Goal: Use online tool/utility: Utilize a website feature to perform a specific function

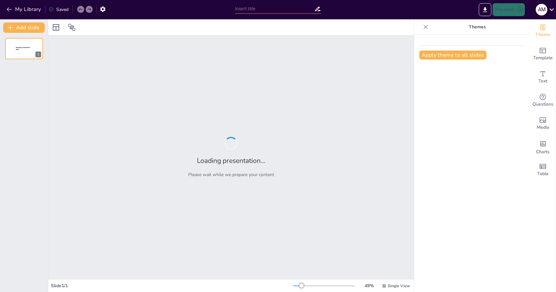
type input "Continuous Quality: Best Practices for Sustainable Success"
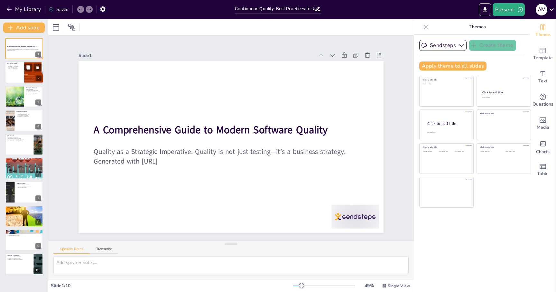
click at [27, 74] on div at bounding box center [33, 73] width 39 height 22
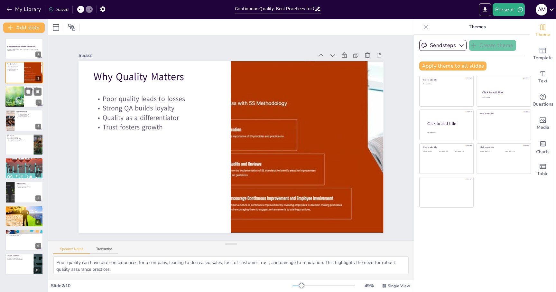
click at [11, 96] on div at bounding box center [14, 97] width 33 height 22
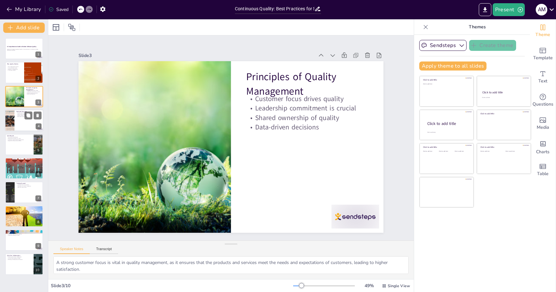
click at [14, 122] on div at bounding box center [24, 120] width 39 height 22
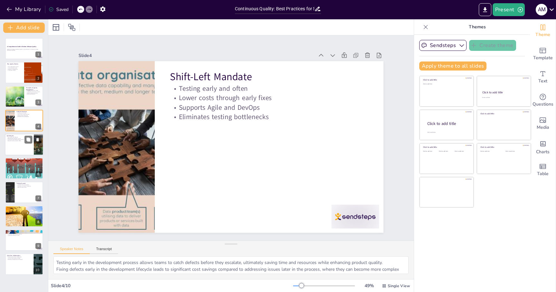
click at [20, 150] on div at bounding box center [24, 145] width 39 height 22
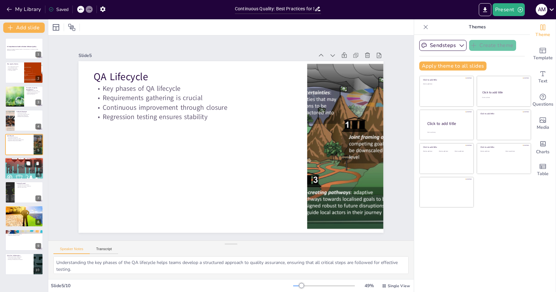
click at [22, 172] on div at bounding box center [24, 168] width 39 height 193
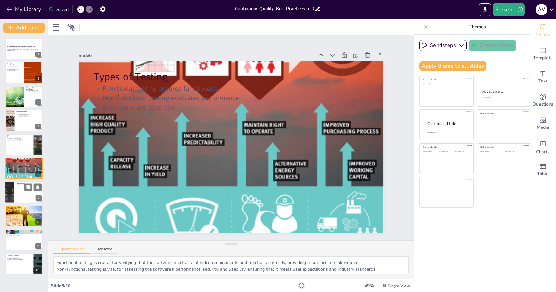
click at [21, 198] on div at bounding box center [24, 193] width 39 height 22
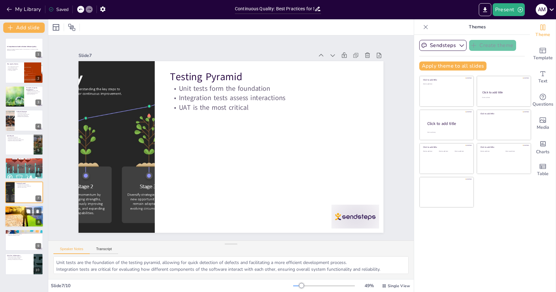
click at [16, 220] on div at bounding box center [24, 216] width 39 height 35
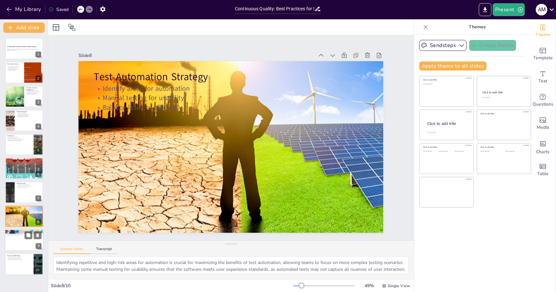
click at [12, 246] on div at bounding box center [24, 240] width 39 height 22
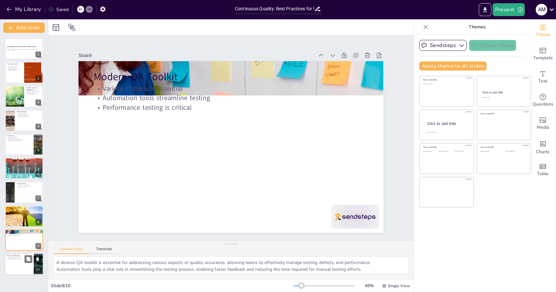
click at [16, 266] on div at bounding box center [24, 264] width 39 height 22
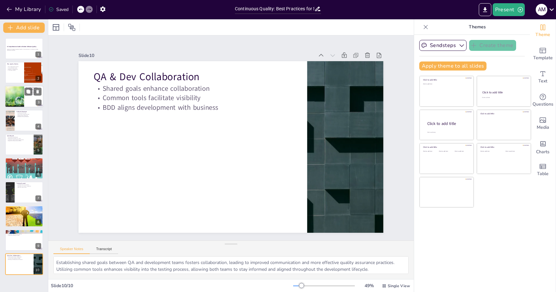
click at [16, 101] on div at bounding box center [14, 97] width 33 height 22
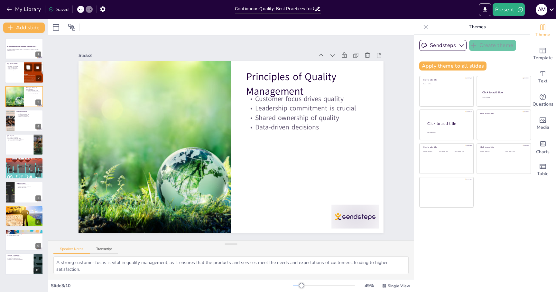
click at [9, 70] on div at bounding box center [24, 73] width 39 height 22
type textarea "Poor quality can have dire consequences for a company, leading to decreased sal…"
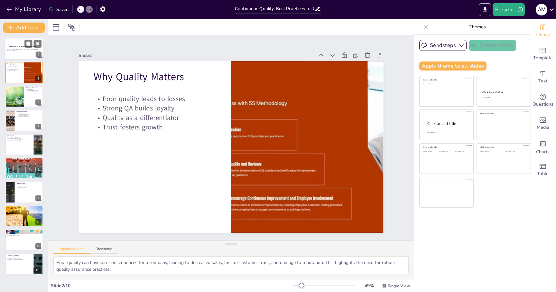
click at [11, 47] on strong "A Comprehensive Guide to Modern Software Quality" at bounding box center [22, 47] width 30 height 2
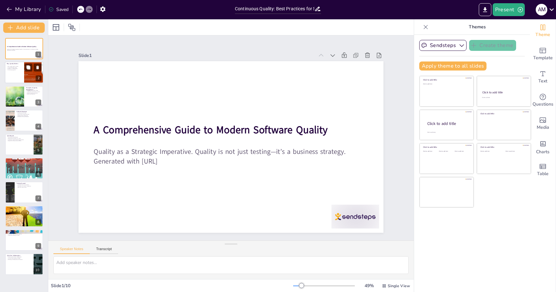
click at [12, 71] on div at bounding box center [24, 73] width 39 height 22
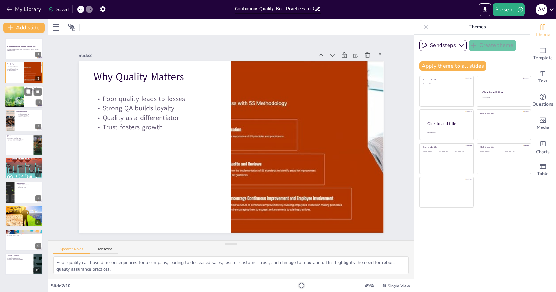
click at [14, 96] on div at bounding box center [14, 97] width 33 height 22
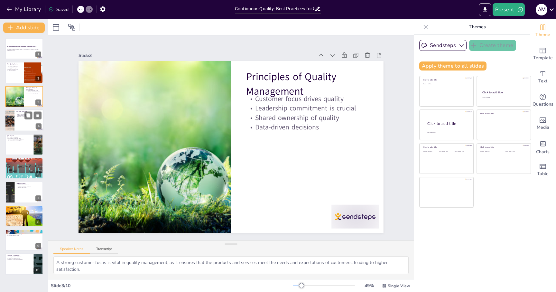
click at [17, 124] on div at bounding box center [24, 120] width 39 height 22
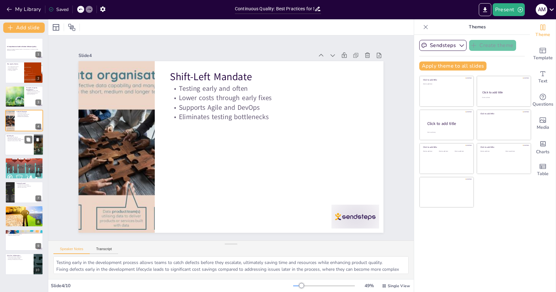
click at [15, 148] on div at bounding box center [24, 145] width 39 height 22
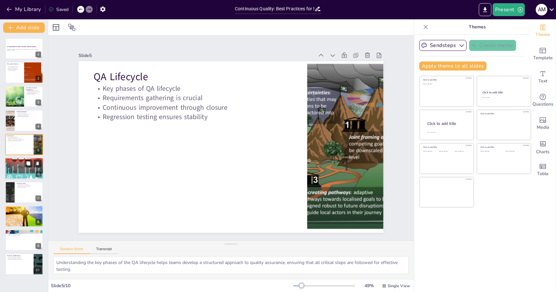
click at [16, 171] on div at bounding box center [24, 168] width 39 height 193
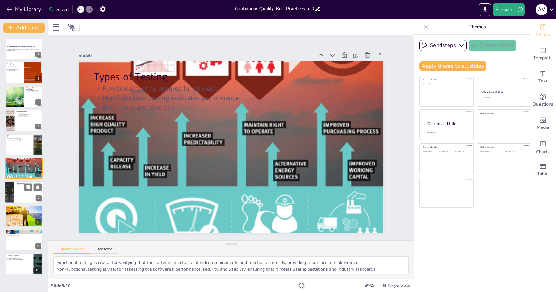
click at [16, 196] on div at bounding box center [24, 193] width 39 height 22
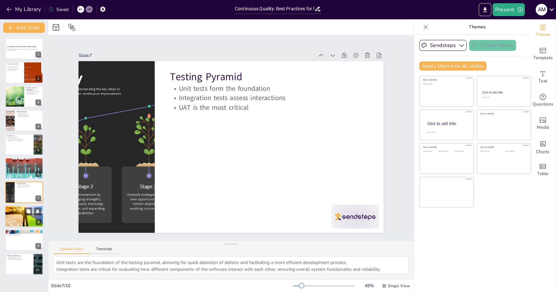
click at [17, 216] on div at bounding box center [24, 216] width 39 height 35
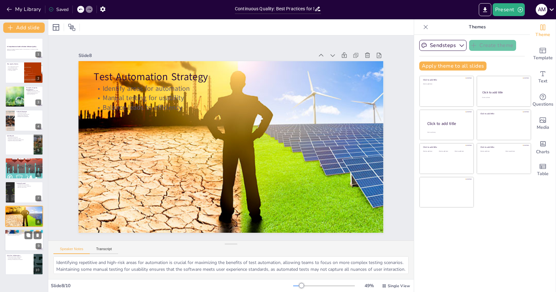
click at [18, 236] on p "Performance testing is critical" at bounding box center [24, 235] width 35 height 1
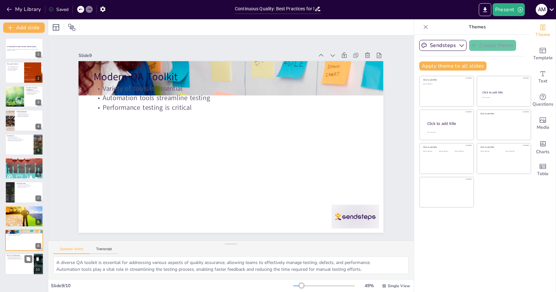
click at [18, 258] on p "Common tools facilitate visibility" at bounding box center [19, 257] width 25 height 1
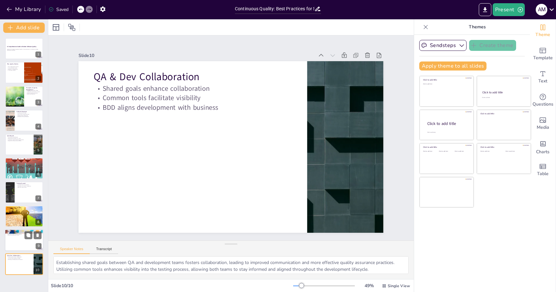
click at [18, 247] on div at bounding box center [24, 240] width 39 height 22
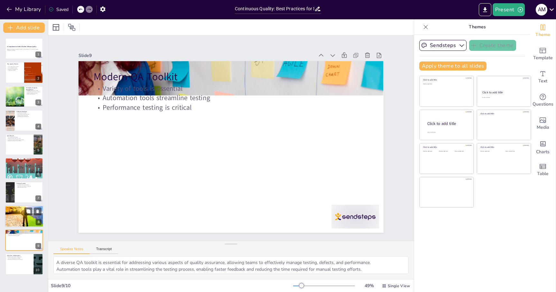
click at [16, 217] on div at bounding box center [24, 216] width 39 height 35
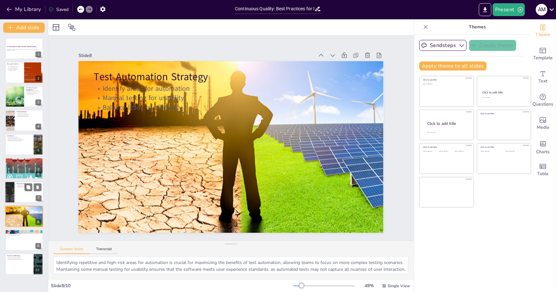
click at [16, 192] on div at bounding box center [24, 193] width 39 height 22
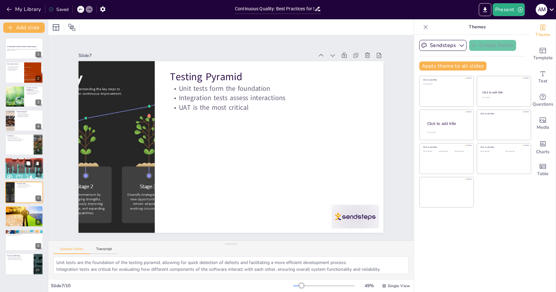
click at [10, 167] on div at bounding box center [24, 168] width 39 height 193
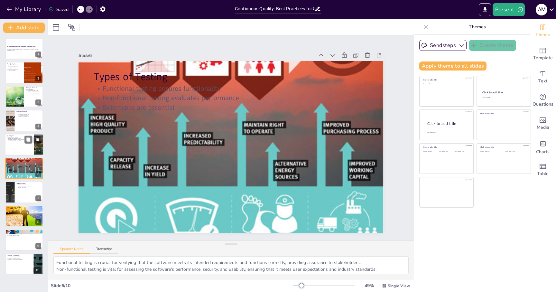
click at [10, 150] on div at bounding box center [24, 145] width 39 height 22
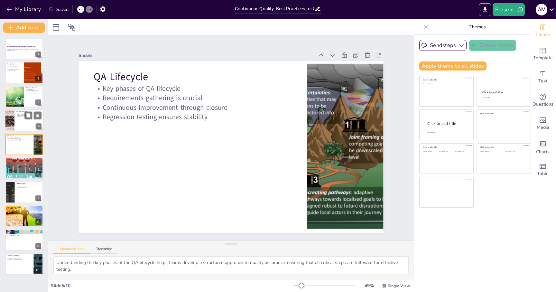
click at [14, 125] on div at bounding box center [9, 120] width 39 height 22
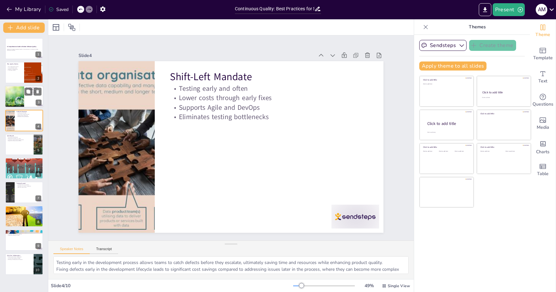
click at [14, 96] on div at bounding box center [14, 97] width 33 height 22
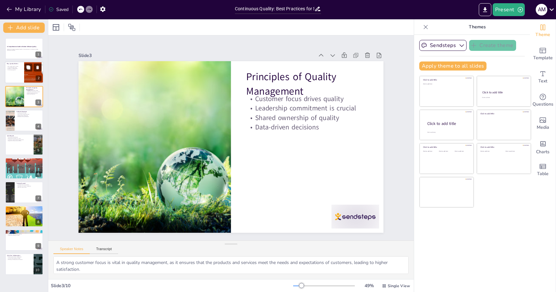
click at [14, 68] on p "Strong QA builds loyalty" at bounding box center [14, 67] width 15 height 1
type textarea "Poor quality can have dire consequences for a company, leading to decreased sal…"
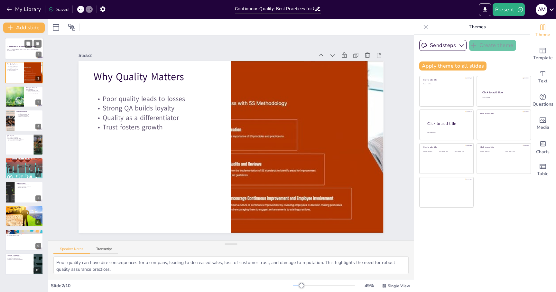
click at [16, 47] on strong "A Comprehensive Guide to Modern Software Quality" at bounding box center [22, 47] width 30 height 2
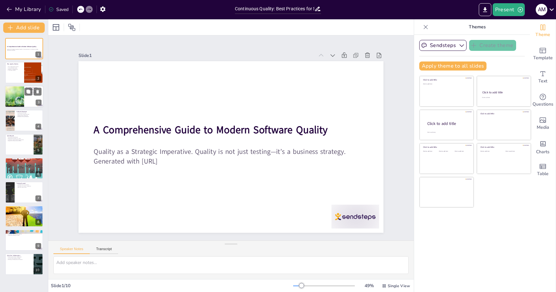
click at [10, 92] on div at bounding box center [14, 97] width 33 height 22
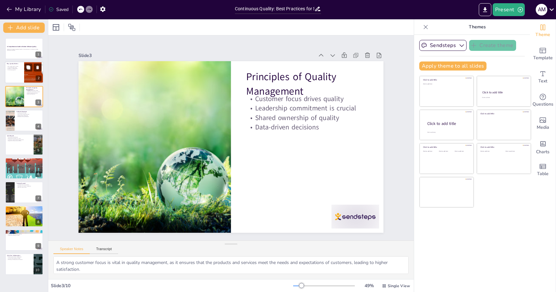
click at [12, 74] on div at bounding box center [24, 73] width 39 height 22
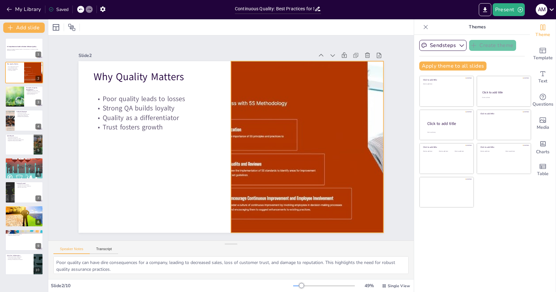
click at [294, 108] on div at bounding box center [158, 113] width 334 height 231
click at [179, 25] on div at bounding box center [175, 27] width 9 height 10
click at [78, 42] on div "Slide 1 A Comprehensive Guide to Modern Software Quality Quality as a Strategic…" at bounding box center [231, 138] width 417 height 336
click at [84, 111] on div "Slide 2" at bounding box center [183, 204] width 252 height 186
click at [92, 49] on div "Slide 1 A Comprehensive Guide to Modern Software Quality Quality as a Strategic…" at bounding box center [231, 137] width 358 height 333
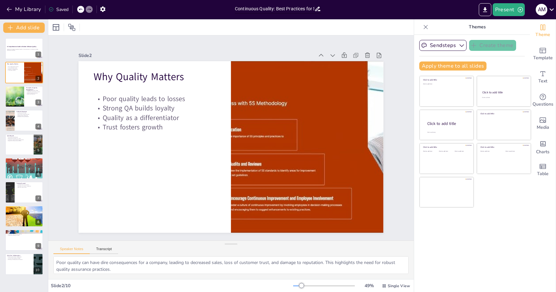
click at [305, 7] on input "Continuous Quality: Best Practices for Sustainable Success" at bounding box center [275, 8] width 80 height 9
click at [352, 8] on div "Present a m" at bounding box center [440, 9] width 232 height 13
click at [269, 7] on input "Continuous Quality: Best Practices for Sustainable Success" at bounding box center [275, 8] width 80 height 9
click at [214, 10] on div "My Library Saved" at bounding box center [116, 9] width 232 height 12
click at [261, 6] on input "Continuous Quality: Best Practices for Sustainable Success" at bounding box center [275, 8] width 80 height 9
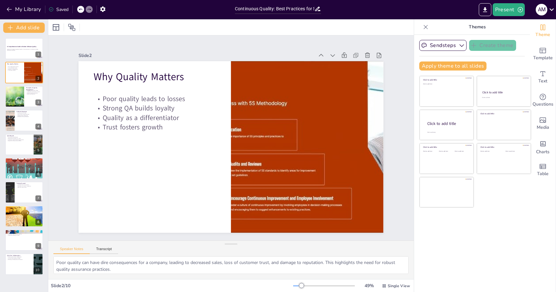
click at [212, 9] on div "My Library Saved" at bounding box center [116, 9] width 232 height 12
click at [553, 12] on icon at bounding box center [552, 9] width 9 height 9
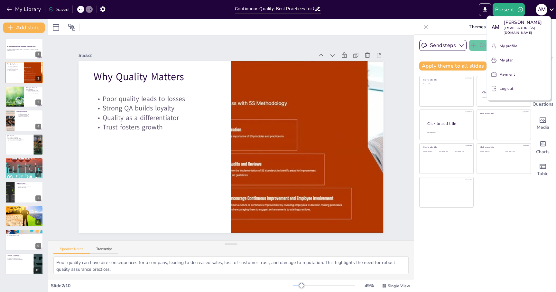
click at [553, 12] on div at bounding box center [278, 146] width 556 height 292
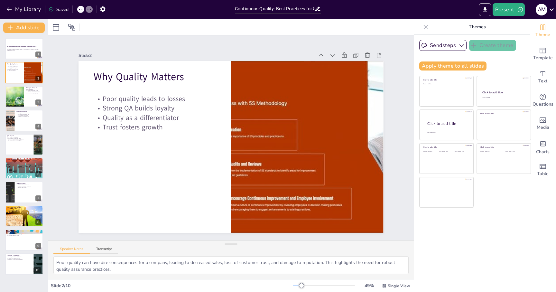
click at [359, 25] on div at bounding box center [231, 27] width 366 height 16
click at [18, 103] on div at bounding box center [14, 97] width 33 height 22
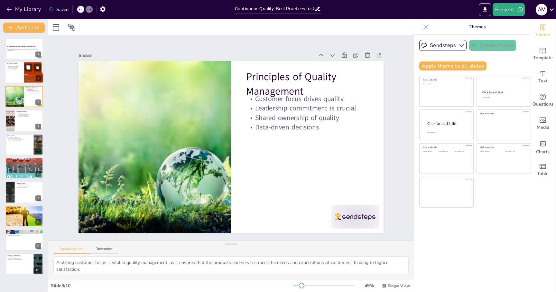
click at [14, 81] on div at bounding box center [24, 73] width 39 height 22
type textarea "Poor quality can have dire consequences for a company, leading to decreased sal…"
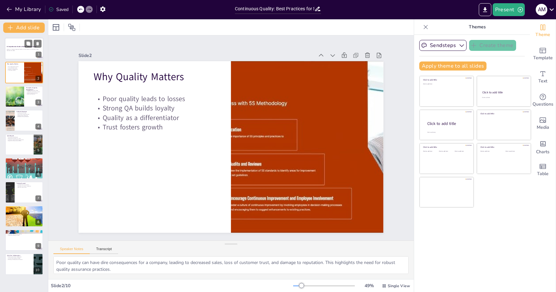
click at [14, 53] on div at bounding box center [24, 49] width 39 height 22
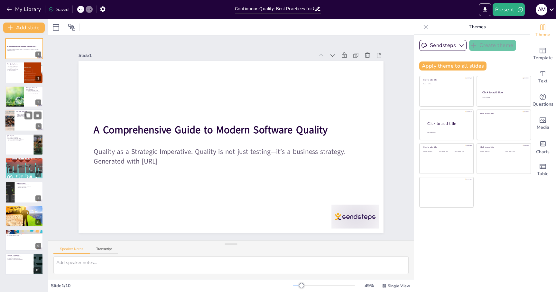
click at [21, 126] on div at bounding box center [24, 120] width 39 height 22
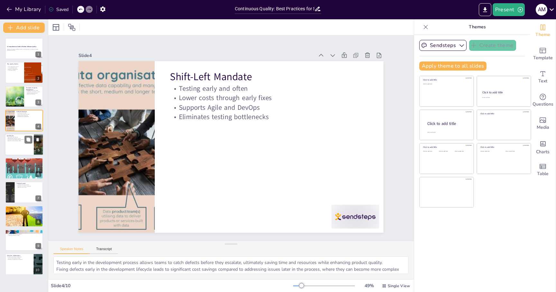
click at [21, 151] on div at bounding box center [24, 145] width 39 height 22
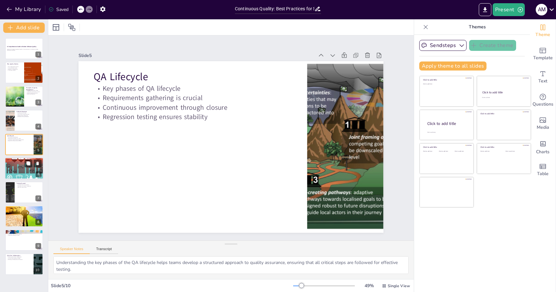
click at [21, 176] on div at bounding box center [24, 168] width 39 height 193
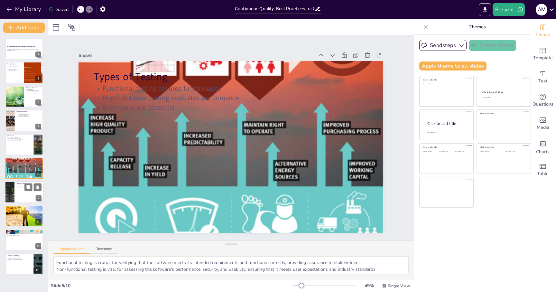
click at [20, 196] on div at bounding box center [24, 193] width 39 height 22
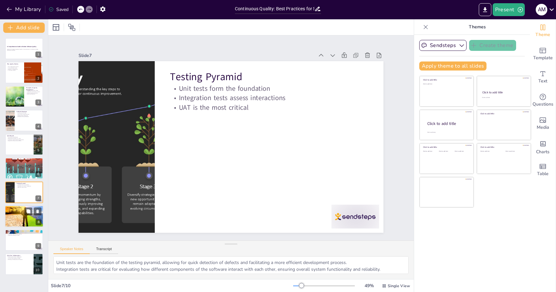
click at [18, 214] on div at bounding box center [24, 216] width 39 height 35
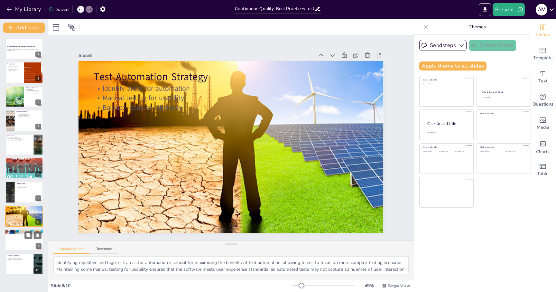
click at [15, 241] on div at bounding box center [24, 240] width 39 height 22
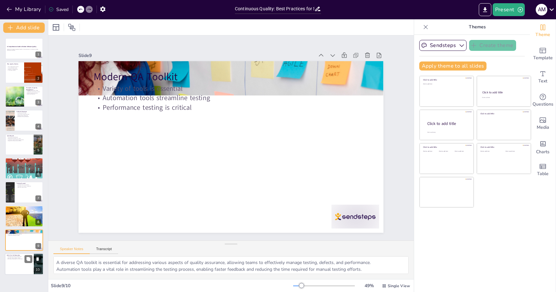
click at [16, 262] on div at bounding box center [24, 264] width 39 height 22
type textarea "Establishing shared goals between QA and development teams fosters collaboratio…"
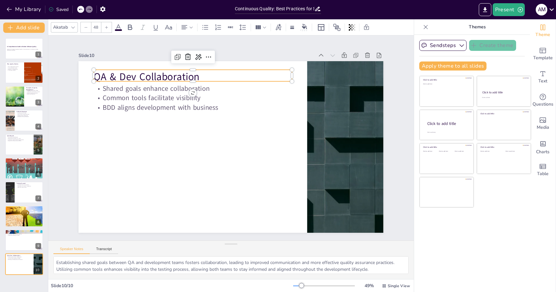
click at [137, 79] on p "QA & Dev Collaboration" at bounding box center [164, 111] width 169 height 128
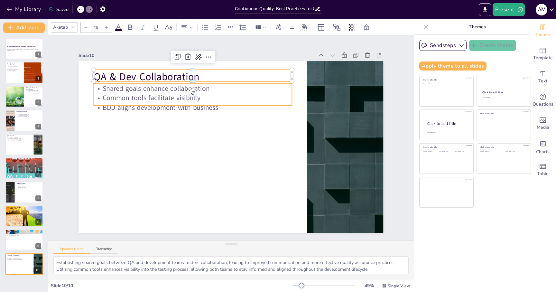
type input "32"
click at [154, 108] on p "Shared goals enhance collaboration" at bounding box center [208, 196] width 108 height 176
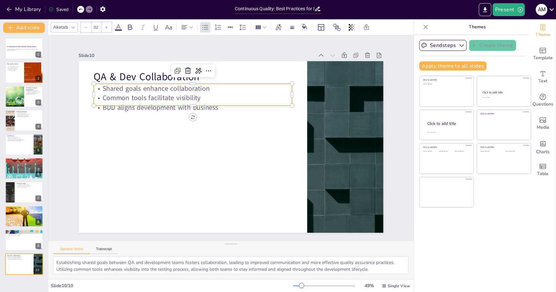
click at [162, 144] on p "BDD aligns development with business" at bounding box center [258, 179] width 192 height 70
drag, startPoint x: 140, startPoint y: 107, endPoint x: 140, endPoint y: 113, distance: 6.1
click at [140, 113] on div at bounding box center [186, 141] width 163 height 121
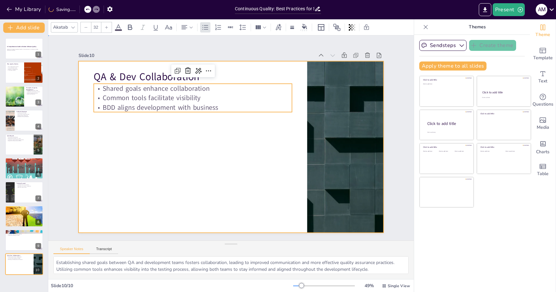
click at [138, 128] on div at bounding box center [236, 130] width 350 height 301
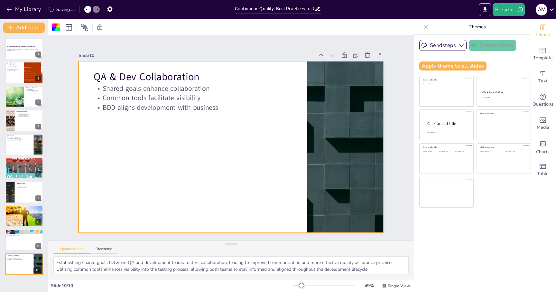
click at [240, 59] on div "Slide 10" at bounding box center [306, 171] width 132 height 282
click at [120, 177] on div "Slide 10" at bounding box center [229, 227] width 218 height 101
click at [102, 9] on icon "button" at bounding box center [102, 9] width 7 height 7
click at [104, 9] on icon "button" at bounding box center [102, 8] width 5 height 5
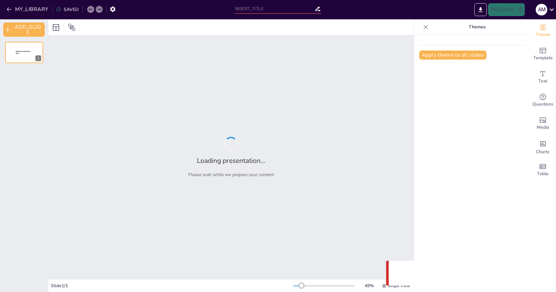
type input "Continuous Quality: Best Practices for Sustainable Success"
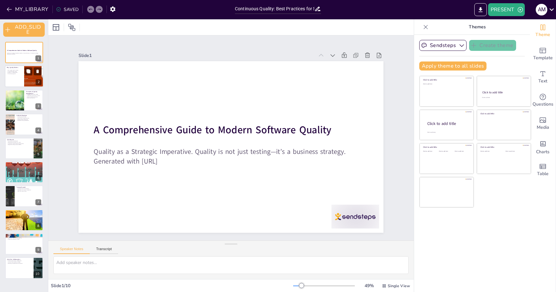
click at [16, 83] on div at bounding box center [24, 77] width 39 height 22
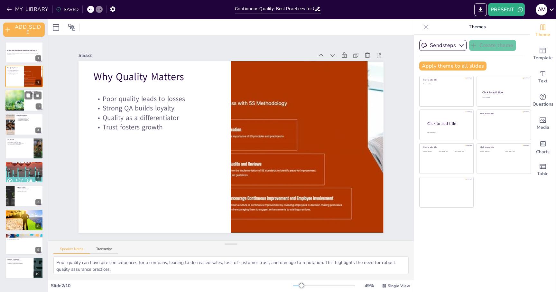
click at [18, 101] on div at bounding box center [14, 100] width 33 height 22
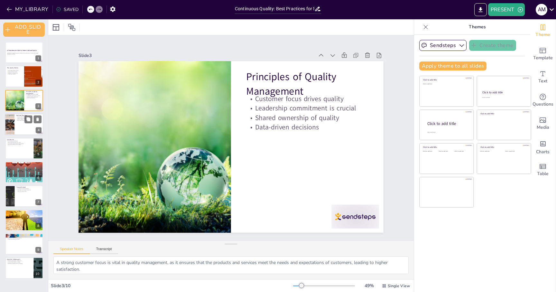
click at [22, 122] on div at bounding box center [24, 124] width 39 height 22
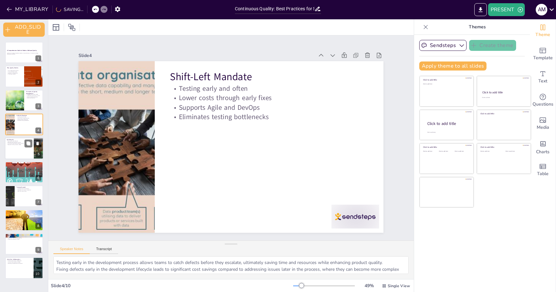
click at [21, 148] on div at bounding box center [24, 148] width 39 height 22
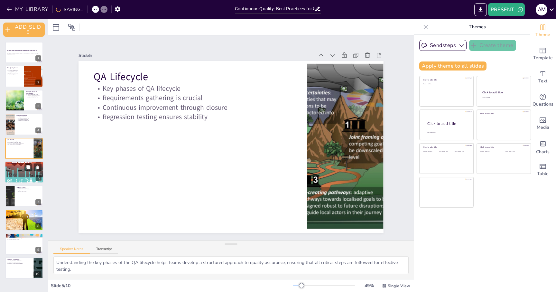
click at [21, 178] on div at bounding box center [24, 172] width 39 height 193
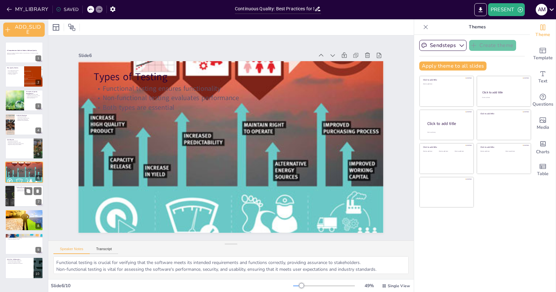
click at [22, 192] on div at bounding box center [24, 196] width 39 height 22
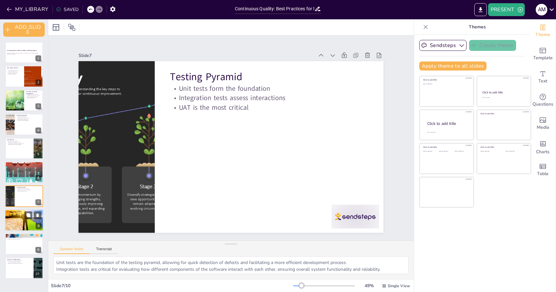
click at [18, 218] on div at bounding box center [24, 219] width 39 height 35
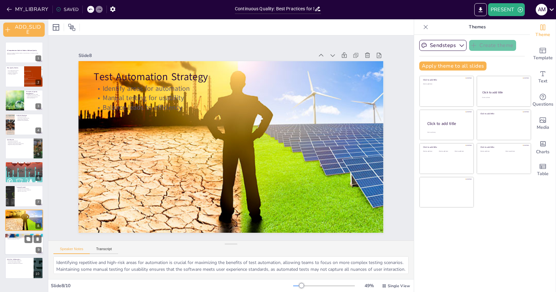
click at [18, 246] on div at bounding box center [24, 244] width 39 height 22
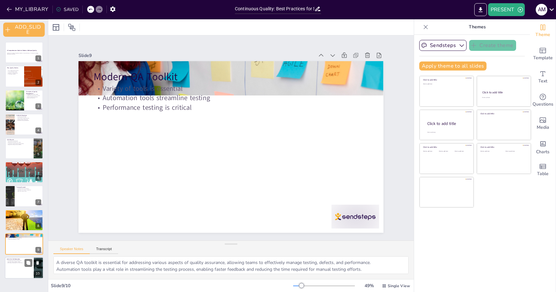
click at [18, 272] on div at bounding box center [24, 268] width 39 height 22
type textarea "Establishing shared goals between QA and development teams fosters collaboratio…"
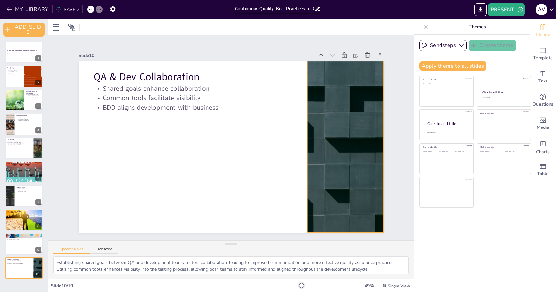
click at [320, 101] on div at bounding box center [291, 236] width 318 height 348
click at [295, 48] on div "Slide 1 A Comprehensive Guide to Modern Software Quality Quality as a Strategic…" at bounding box center [231, 138] width 358 height 333
click at [314, 76] on div at bounding box center [345, 147] width 305 height 172
click at [289, 50] on div "Slide 1 A Comprehensive Guide to Modern Software Quality Quality as a Strategic…" at bounding box center [231, 138] width 305 height 190
click at [291, 82] on div at bounding box center [119, 165] width 343 height 258
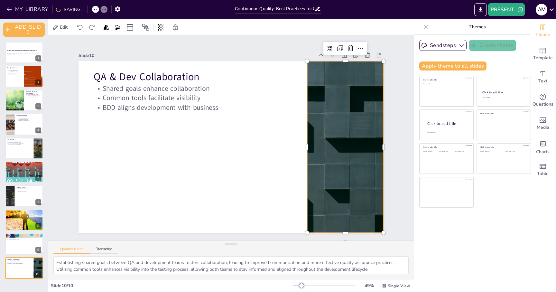
click at [275, 54] on div "Slide 10" at bounding box center [166, 76] width 218 height 101
click at [250, 49] on div "Slide 1 A Comprehensive Guide to Modern Software Quality Quality as a Strategic…" at bounding box center [231, 137] width 356 height 297
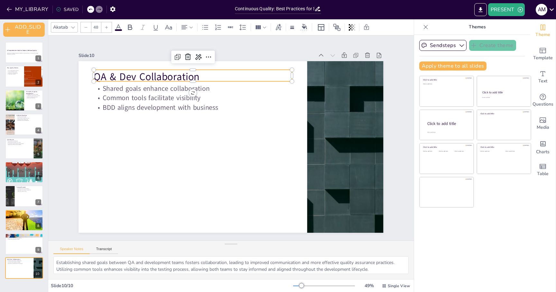
click at [197, 131] on p "QA & Dev Collaboration" at bounding box center [290, 178] width 187 height 94
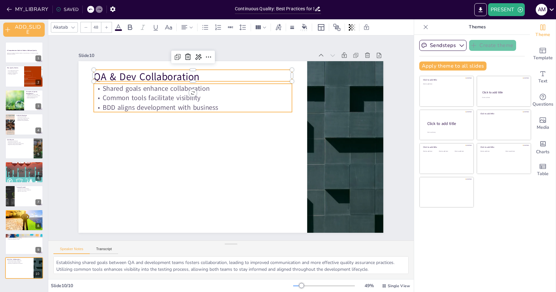
type input "32"
click at [187, 138] on p "Shared goals enhance collaboration" at bounding box center [283, 173] width 192 height 70
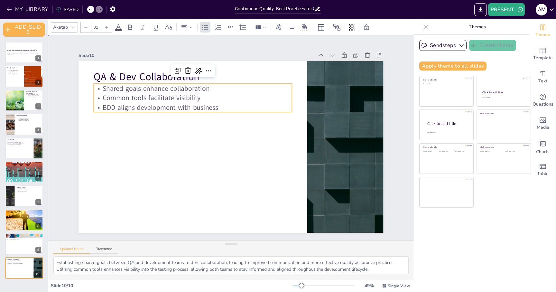
click at [160, 47] on div "Slide 1 A Comprehensive Guide to Modern Software Quality Quality as a Strategic…" at bounding box center [231, 137] width 317 height 359
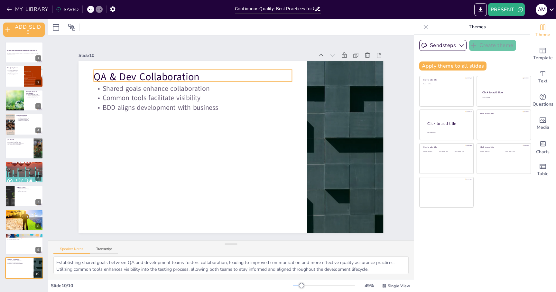
click at [158, 82] on p "QA & Dev Collaboration" at bounding box center [193, 77] width 198 height 14
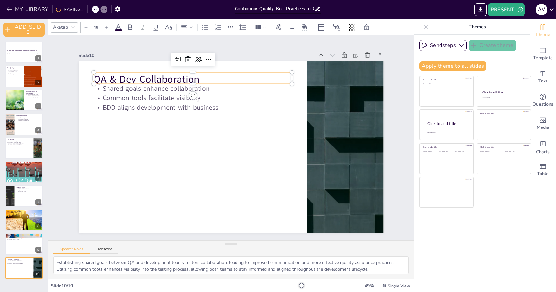
click at [294, 55] on div "Slide 10" at bounding box center [309, 94] width 31 height 235
click at [140, 39] on div "Slide 1 A Comprehensive Guide to Modern Software Quality Quality as a Strategic…" at bounding box center [231, 137] width 397 height 409
click at [139, 75] on p "QA & Dev Collaboration" at bounding box center [193, 79] width 198 height 14
click at [177, 45] on div "Slide 1 A Comprehensive Guide to Modern Software Quality Quality as a Strategic…" at bounding box center [231, 138] width 275 height 349
